Goal: Entertainment & Leisure: Consume media (video, audio)

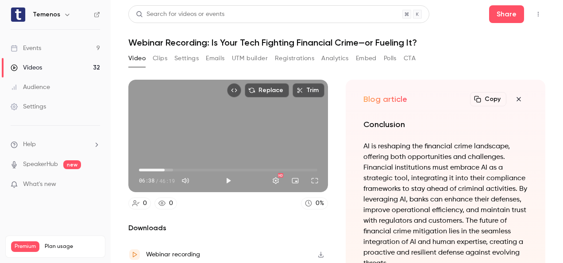
scroll to position [-863, 0]
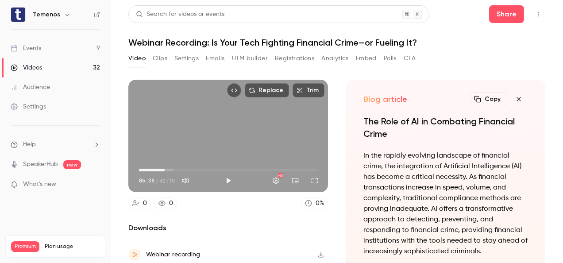
click at [217, 143] on div "Replace Trim 06:38 06:38 / 46:19 HD" at bounding box center [227, 136] width 199 height 112
click at [160, 169] on span "05:30" at bounding box center [160, 170] width 3 height 3
click at [225, 179] on button "Pause" at bounding box center [228, 181] width 18 height 18
click at [212, 141] on div "Replace Trim 05:41 05:41 / 46:19 HD" at bounding box center [227, 136] width 199 height 112
click at [226, 147] on div "Replace Trim 06:43 06:43 / 46:19 HD" at bounding box center [227, 136] width 199 height 112
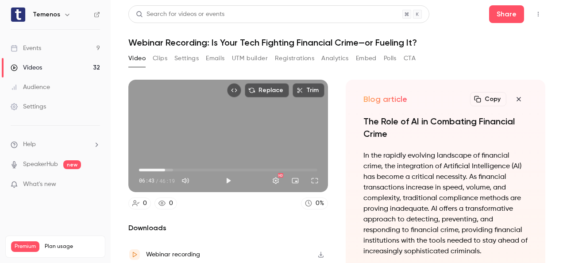
click at [215, 138] on div "Replace Trim 06:43 06:43 / 46:19 HD" at bounding box center [227, 136] width 199 height 112
click at [226, 180] on button "Pause" at bounding box center [228, 181] width 18 height 18
click at [224, 175] on button "Play" at bounding box center [228, 181] width 18 height 18
click at [224, 176] on button "Pause" at bounding box center [228, 181] width 18 height 18
click at [226, 176] on button "Play" at bounding box center [228, 181] width 18 height 18
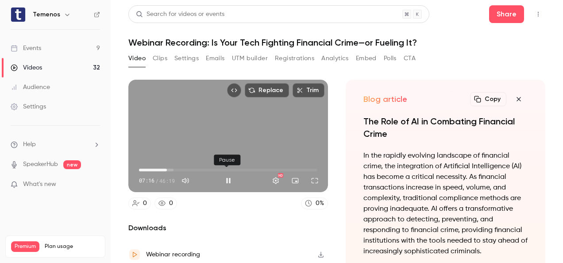
click at [224, 176] on button "Pause" at bounding box center [228, 181] width 18 height 18
click at [226, 176] on button "Play" at bounding box center [228, 181] width 18 height 18
click at [165, 169] on span "06:47" at bounding box center [165, 170] width 3 height 3
click at [166, 169] on span "07:08" at bounding box center [166, 170] width 3 height 3
click at [224, 178] on button "Pause" at bounding box center [228, 181] width 18 height 18
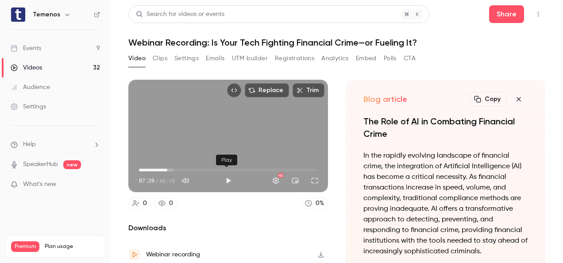
click at [228, 178] on button "Play" at bounding box center [228, 181] width 18 height 18
click at [165, 169] on span "07:01" at bounding box center [166, 170] width 3 height 3
click at [226, 173] on button "Pause" at bounding box center [228, 181] width 18 height 18
click at [225, 175] on button "Play" at bounding box center [228, 181] width 18 height 18
click at [166, 169] on span "07:09" at bounding box center [166, 170] width 3 height 3
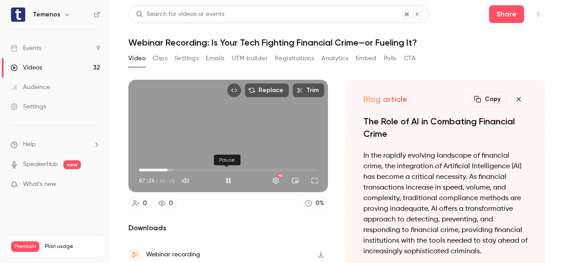
click at [226, 173] on button "Pause" at bounding box center [228, 181] width 18 height 18
click at [228, 181] on button "Play" at bounding box center [228, 181] width 18 height 18
click at [224, 176] on button "Pause" at bounding box center [228, 181] width 18 height 18
click at [221, 175] on button "Play" at bounding box center [228, 181] width 18 height 18
click at [227, 178] on button "Pause" at bounding box center [228, 181] width 18 height 18
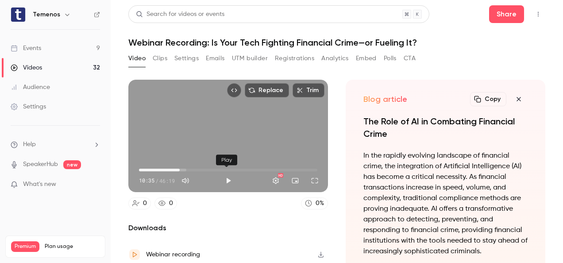
click at [228, 176] on button "Play" at bounding box center [228, 181] width 18 height 18
click at [228, 176] on button "Pause" at bounding box center [228, 181] width 18 height 18
click at [226, 179] on button "Play" at bounding box center [228, 181] width 18 height 18
click at [226, 179] on button "Pause" at bounding box center [228, 181] width 18 height 18
click at [230, 176] on button "Play" at bounding box center [228, 181] width 18 height 18
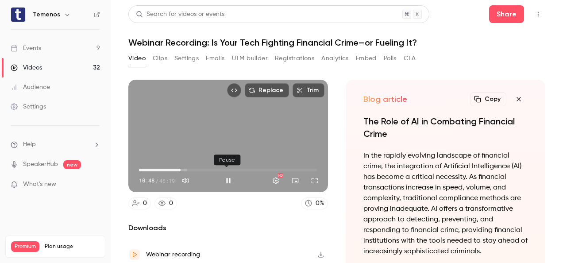
click at [228, 176] on button "Pause" at bounding box center [228, 181] width 18 height 18
click at [229, 179] on button "Play" at bounding box center [228, 181] width 18 height 18
click at [179, 169] on span "10:39" at bounding box center [180, 170] width 3 height 3
click at [224, 174] on button "Pause" at bounding box center [228, 181] width 18 height 18
click at [226, 180] on button "Play" at bounding box center [228, 181] width 18 height 18
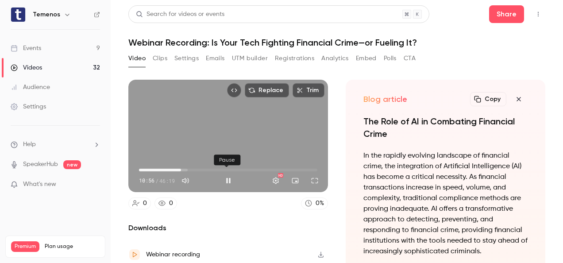
click at [225, 180] on button "Pause" at bounding box center [228, 181] width 18 height 18
click at [227, 177] on button "Play" at bounding box center [228, 181] width 18 height 18
click at [227, 177] on button "Pause" at bounding box center [228, 181] width 18 height 18
click at [226, 177] on button "Play" at bounding box center [228, 181] width 18 height 18
click at [180, 169] on span "10:47" at bounding box center [180, 170] width 3 height 3
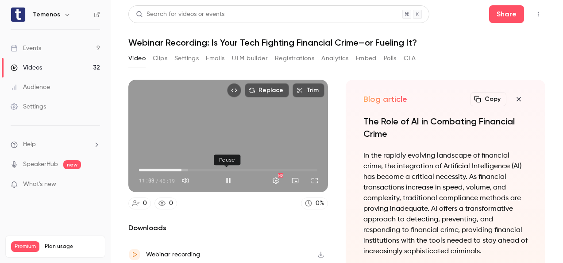
click at [229, 176] on button "Pause" at bounding box center [228, 181] width 18 height 18
click at [228, 175] on button "Play" at bounding box center [228, 181] width 18 height 18
click at [179, 169] on span "10:32" at bounding box center [179, 170] width 3 height 3
click at [211, 147] on div "Replace Trim 11:11 11:11 / 46:19 HD" at bounding box center [227, 136] width 199 height 112
click at [221, 175] on button "Play" at bounding box center [228, 181] width 18 height 18
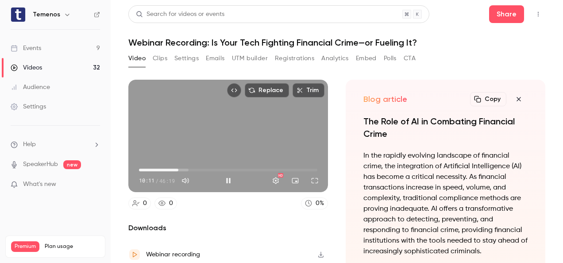
click at [177, 169] on span "10:11" at bounding box center [178, 170] width 3 height 3
click at [230, 176] on button "Pause" at bounding box center [228, 181] width 18 height 18
click at [228, 177] on button "Play" at bounding box center [228, 181] width 18 height 18
click at [226, 177] on button "Pause" at bounding box center [228, 181] width 18 height 18
click at [225, 173] on button "Play" at bounding box center [228, 181] width 18 height 18
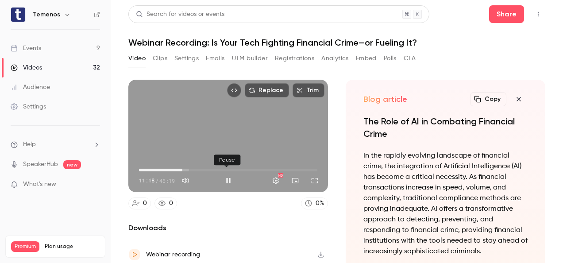
click at [225, 173] on button "Pause" at bounding box center [228, 181] width 18 height 18
click at [226, 173] on button "Play" at bounding box center [228, 181] width 18 height 18
click at [226, 173] on button "Pause" at bounding box center [228, 181] width 18 height 18
click at [226, 176] on button "Play" at bounding box center [228, 181] width 18 height 18
click at [226, 176] on button "Pause" at bounding box center [228, 181] width 18 height 18
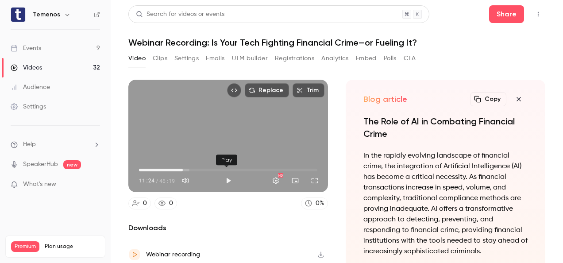
click at [226, 175] on button "Play" at bounding box center [228, 181] width 18 height 18
click at [226, 175] on button "Pause" at bounding box center [228, 181] width 18 height 18
click at [224, 178] on button "Play" at bounding box center [228, 181] width 18 height 18
click at [224, 178] on button "Pause" at bounding box center [228, 181] width 18 height 18
click at [222, 177] on button "Play" at bounding box center [228, 181] width 18 height 18
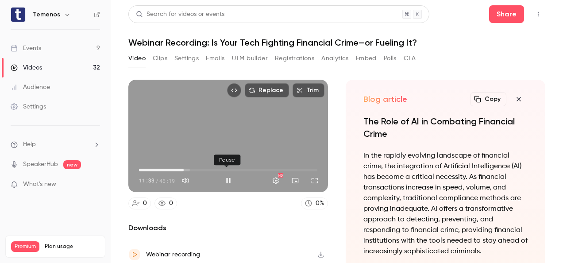
click at [224, 177] on button "Pause" at bounding box center [228, 181] width 18 height 18
click at [227, 176] on button "Play" at bounding box center [228, 181] width 18 height 18
click at [182, 169] on span "11:29" at bounding box center [183, 170] width 3 height 3
click at [226, 180] on button "Pause" at bounding box center [228, 181] width 18 height 18
click at [330, 144] on section "Replace Trim 11:31 11:31 / 46:19 HD 0 0 0 % Downloads Webinar recording Local s…" at bounding box center [336, 160] width 417 height 161
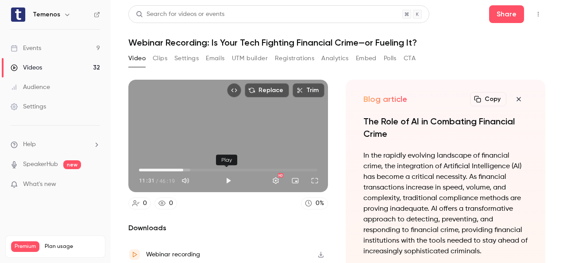
click at [223, 178] on button "Play" at bounding box center [228, 181] width 18 height 18
click at [224, 178] on button "Pause" at bounding box center [228, 181] width 18 height 18
click at [224, 176] on button "Play" at bounding box center [228, 181] width 18 height 18
click at [224, 176] on button "Pause" at bounding box center [228, 181] width 18 height 18
click at [228, 176] on button "Play" at bounding box center [228, 181] width 18 height 18
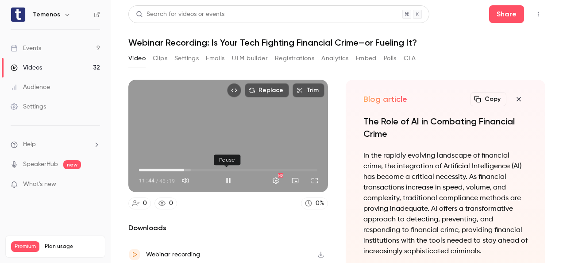
click at [228, 176] on button "Pause" at bounding box center [228, 181] width 18 height 18
click at [226, 173] on button "Play" at bounding box center [228, 181] width 18 height 18
click at [226, 173] on button "Pause" at bounding box center [228, 181] width 18 height 18
click at [225, 177] on button "Play" at bounding box center [228, 181] width 18 height 18
click at [225, 177] on button "Pause" at bounding box center [228, 181] width 18 height 18
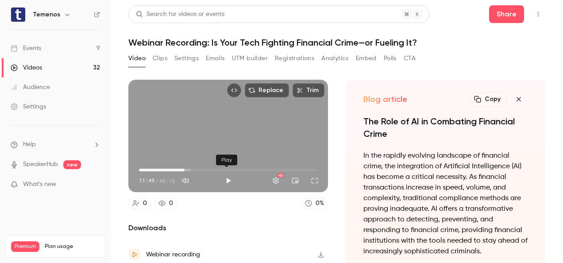
click at [225, 176] on button "Play" at bounding box center [228, 181] width 18 height 18
click at [225, 176] on button "Pause" at bounding box center [228, 181] width 18 height 18
click at [230, 176] on button "Play" at bounding box center [228, 181] width 18 height 18
click at [230, 176] on button "Pause" at bounding box center [228, 181] width 18 height 18
click at [225, 178] on button "Play" at bounding box center [228, 181] width 18 height 18
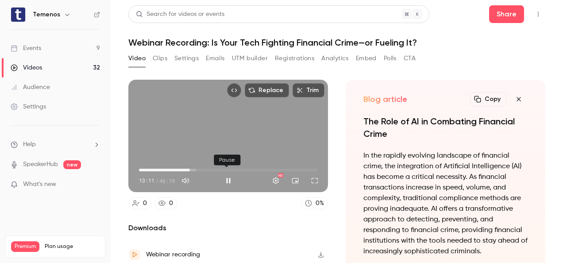
click at [229, 177] on button "Pause" at bounding box center [228, 181] width 18 height 18
click at [226, 182] on button "Play" at bounding box center [228, 181] width 18 height 18
click at [224, 179] on button "Pause" at bounding box center [228, 181] width 18 height 18
click at [224, 178] on button "Play" at bounding box center [228, 181] width 18 height 18
click at [226, 176] on button "Pause" at bounding box center [228, 181] width 18 height 18
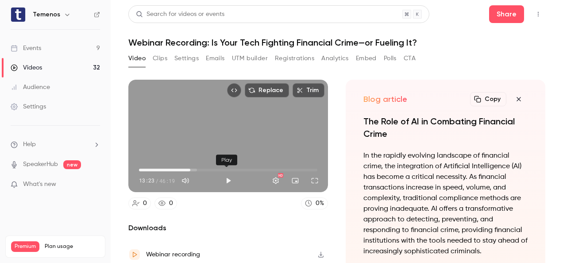
click at [225, 176] on button "Play" at bounding box center [228, 181] width 18 height 18
click at [228, 175] on button "Pause" at bounding box center [228, 181] width 18 height 18
click at [230, 175] on button "Play" at bounding box center [228, 181] width 18 height 18
click at [230, 175] on button "Pause" at bounding box center [228, 181] width 18 height 18
click at [221, 179] on button "Play" at bounding box center [228, 181] width 18 height 18
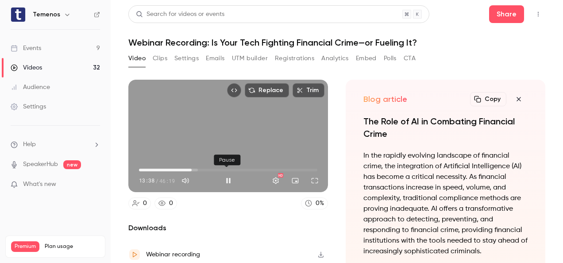
click at [230, 174] on button "Pause" at bounding box center [228, 181] width 18 height 18
click at [224, 180] on button "Play" at bounding box center [228, 181] width 18 height 18
click at [226, 176] on button "Pause" at bounding box center [228, 181] width 18 height 18
type input "*****"
